Goal: Task Accomplishment & Management: Use online tool/utility

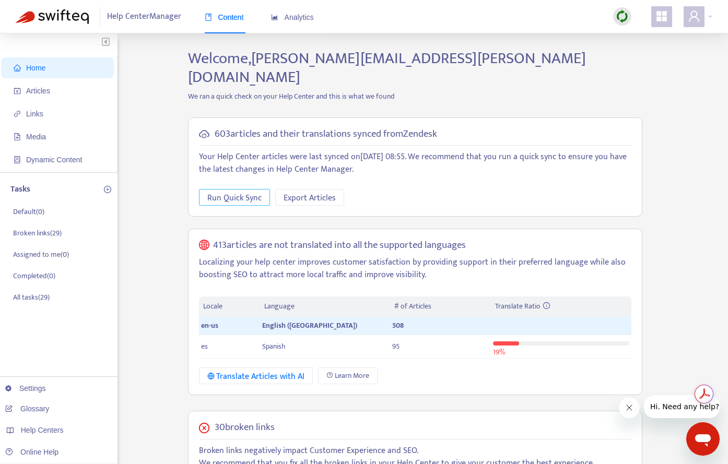
click at [241, 192] on span "Run Quick Sync" at bounding box center [234, 198] width 54 height 13
click at [629, 39] on div "Home Articles Links Media Dynamic Content Tasks Default ( 0 ) Broken links ( 29…" at bounding box center [364, 392] width 728 height 719
click at [621, 20] on img at bounding box center [621, 16] width 13 height 13
click at [564, 47] on div "Home Articles Links Media Dynamic Content Tasks Default ( 0 ) Broken links ( 29…" at bounding box center [364, 392] width 728 height 719
click at [321, 192] on span "Export Articles" at bounding box center [309, 198] width 52 height 13
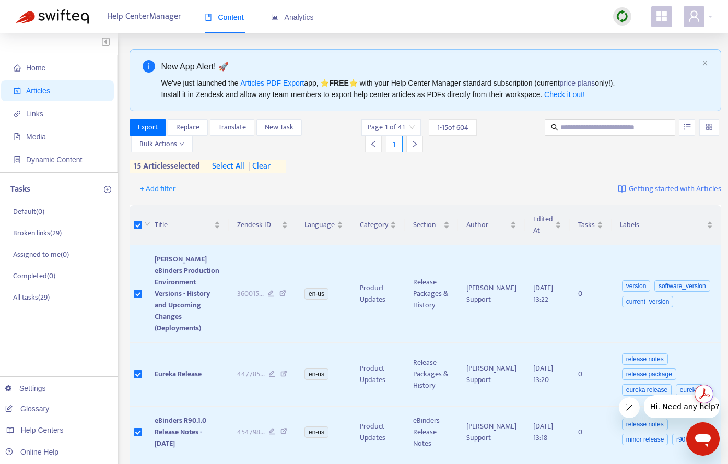
click at [237, 165] on span "select all" at bounding box center [228, 166] width 32 height 13
click at [155, 128] on span "Export" at bounding box center [148, 127] width 20 height 11
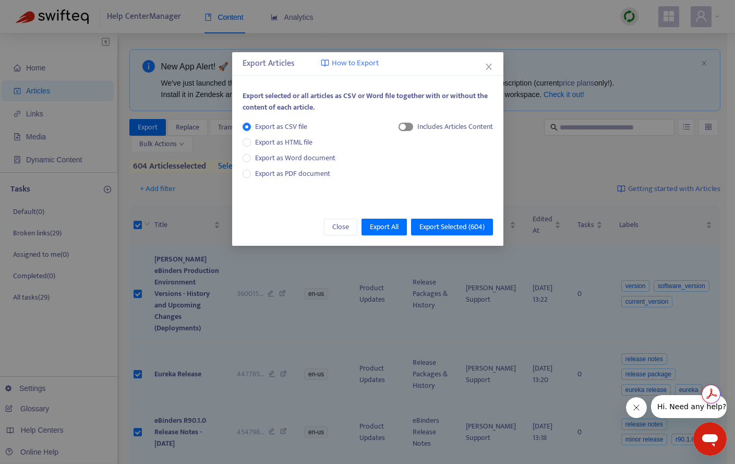
click at [411, 126] on span "button" at bounding box center [406, 127] width 15 height 8
click at [388, 227] on span "Export All" at bounding box center [384, 226] width 29 height 11
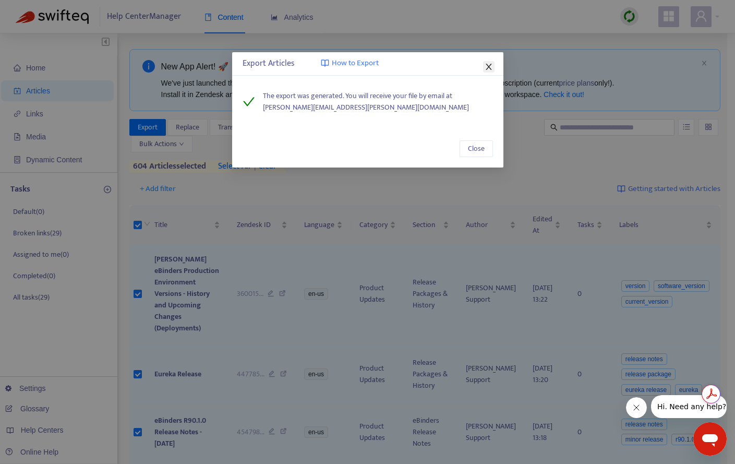
click at [486, 68] on icon "close" at bounding box center [489, 67] width 8 height 8
